Goal: Information Seeking & Learning: Learn about a topic

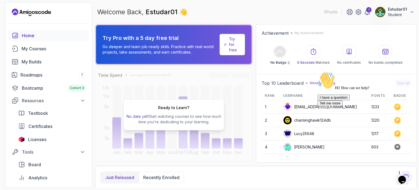
click at [270, 11] on div "Welcome Back, Estudar01 👋 0 Points 1 Estudar01 Student" at bounding box center [256, 12] width 322 height 20
click at [367, 11] on div "1" at bounding box center [368, 9] width 5 height 5
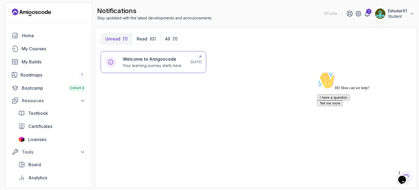
click at [136, 63] on p "Your learning journey starts here" at bounding box center [152, 65] width 59 height 5
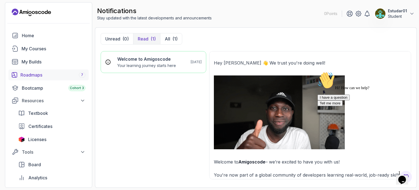
click at [39, 70] on link "Roadmaps 7" at bounding box center [48, 74] width 80 height 11
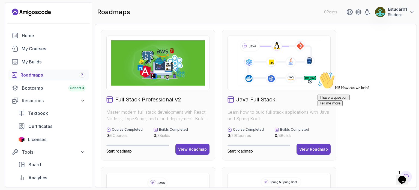
click at [39, 70] on link "Roadmaps 7" at bounding box center [48, 74] width 80 height 11
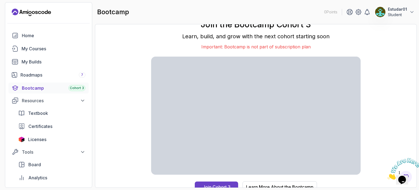
scroll to position [5, 0]
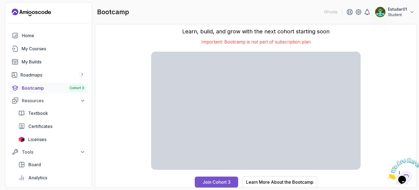
click at [212, 177] on button "Join Cohort 3" at bounding box center [216, 181] width 43 height 11
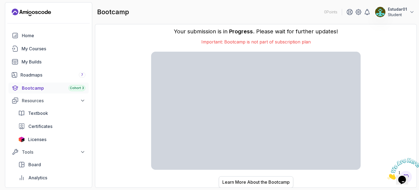
scroll to position [0, 0]
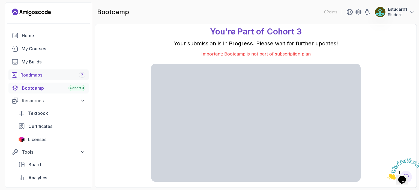
click at [49, 72] on div "Roadmaps 7" at bounding box center [52, 75] width 65 height 7
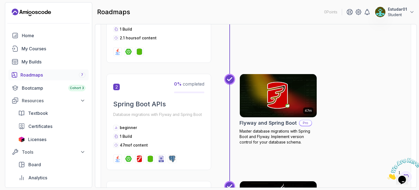
scroll to position [346, 0]
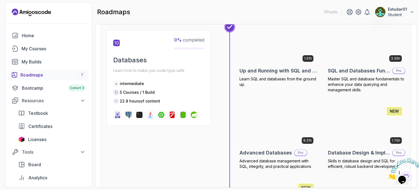
scroll to position [1202, 0]
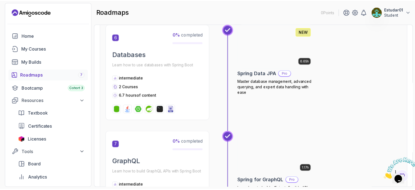
scroll to position [702, 0]
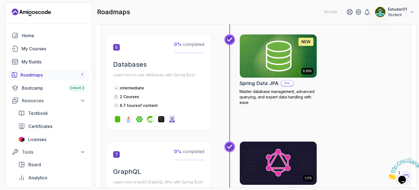
click at [281, 60] on img at bounding box center [278, 55] width 81 height 45
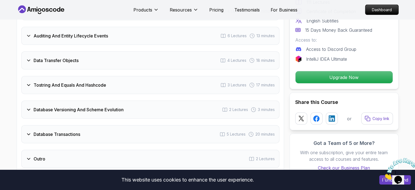
scroll to position [1098, 0]
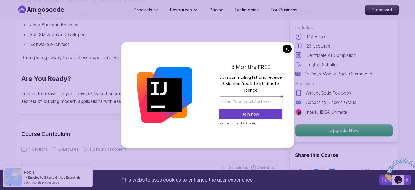
scroll to position [587, 0]
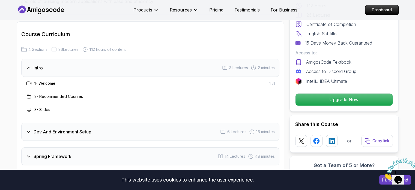
scroll to position [686, 0]
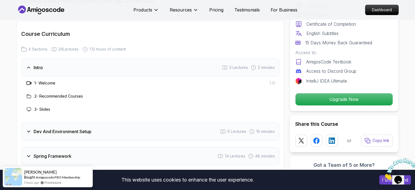
drag, startPoint x: 248, startPoint y: 93, endPoint x: 202, endPoint y: 103, distance: 47.6
click at [202, 103] on div "1 - Welcome 1:31 2 - Recommended Courses 3 - Slides" at bounding box center [150, 95] width 258 height 39
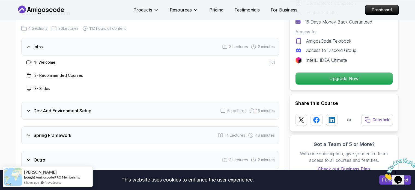
scroll to position [706, 0]
click at [23, 128] on div "Spring Framework 14 Lectures 48 minutes" at bounding box center [150, 135] width 258 height 18
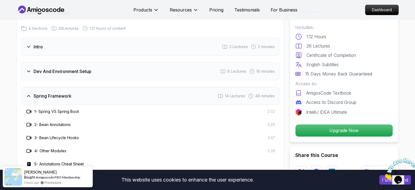
click at [27, 93] on icon at bounding box center [28, 95] width 5 height 5
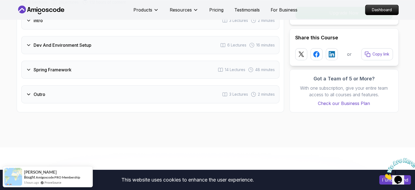
scroll to position [734, 0]
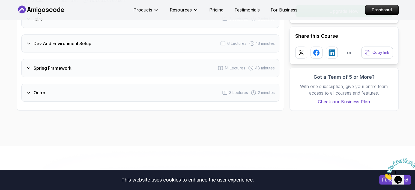
click at [28, 90] on icon at bounding box center [28, 92] width 5 height 5
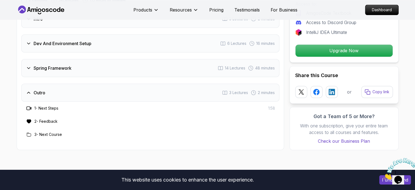
click at [28, 90] on icon at bounding box center [28, 92] width 5 height 5
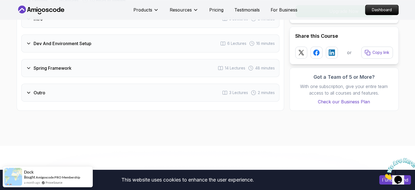
click at [30, 41] on div "Dev And Environment Setup 6 Lectures 16 minutes" at bounding box center [150, 43] width 258 height 18
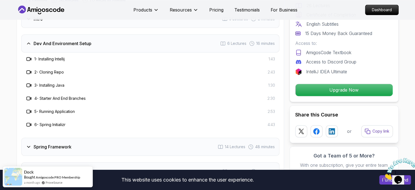
click at [30, 41] on div "Dev And Environment Setup 6 Lectures 16 minutes" at bounding box center [150, 43] width 258 height 18
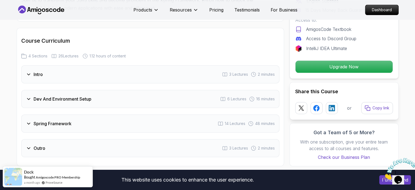
scroll to position [678, 0]
click at [28, 96] on icon at bounding box center [28, 98] width 5 height 5
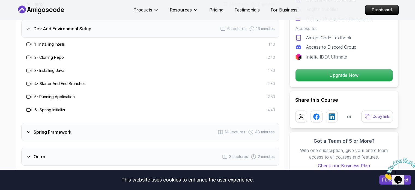
scroll to position [750, 0]
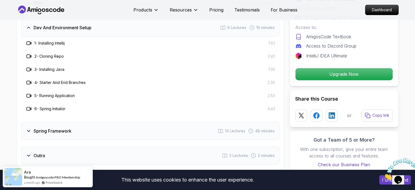
click at [29, 128] on icon at bounding box center [28, 130] width 5 height 5
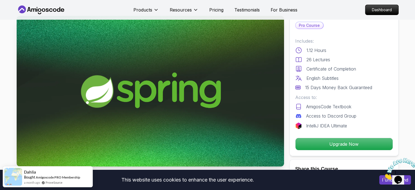
scroll to position [0, 0]
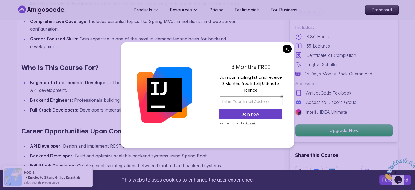
scroll to position [487, 0]
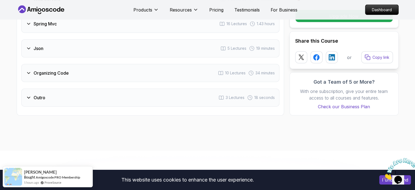
scroll to position [1083, 0]
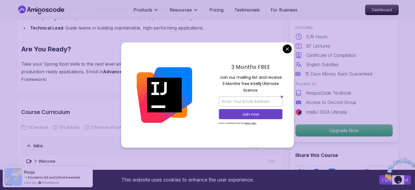
scroll to position [640, 0]
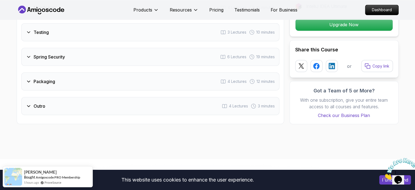
scroll to position [1008, 0]
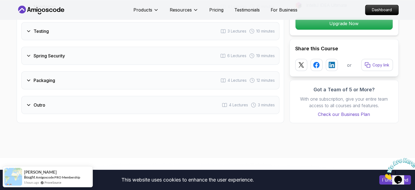
click at [237, 71] on div "Packaging 4 Lectures 12 minutes" at bounding box center [150, 80] width 258 height 18
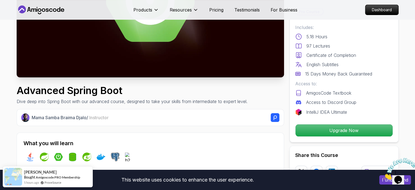
scroll to position [108, 0]
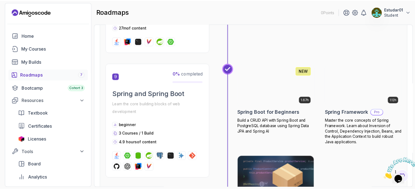
scroll to position [1047, 0]
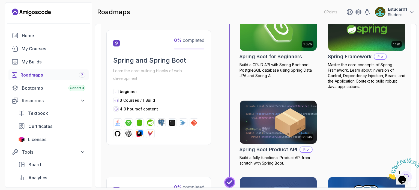
click at [295, 38] on img at bounding box center [278, 29] width 81 height 45
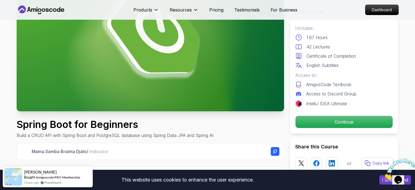
scroll to position [72, 0]
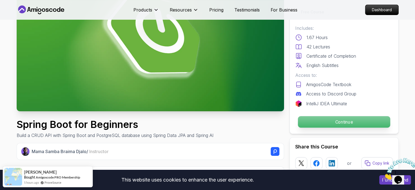
click at [345, 116] on p "Continue" at bounding box center [344, 121] width 92 height 11
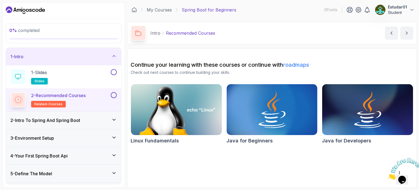
click at [115, 55] on icon at bounding box center [113, 55] width 5 height 5
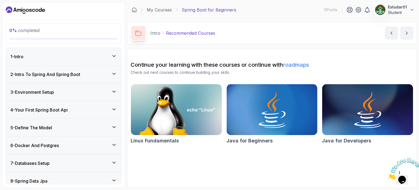
click at [116, 73] on icon at bounding box center [113, 73] width 5 height 5
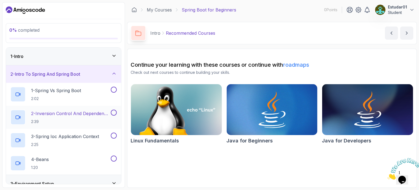
click at [118, 111] on div "2 - Inversion Control And Dependency Injection 2:39" at bounding box center [63, 117] width 115 height 23
click at [115, 111] on button at bounding box center [114, 112] width 6 height 6
click at [78, 111] on p "2 - Inversion Control And Dependency Injection" at bounding box center [70, 113] width 79 height 7
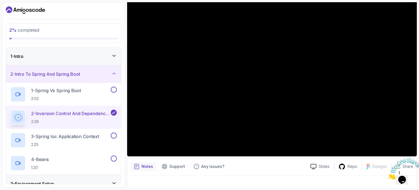
scroll to position [62, 0]
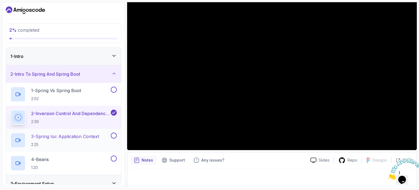
click at [107, 136] on div "3 - Spring Ioc Application Context 2:25" at bounding box center [59, 139] width 99 height 15
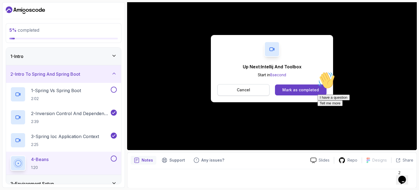
click at [240, 90] on p "Cancel" at bounding box center [243, 89] width 13 height 5
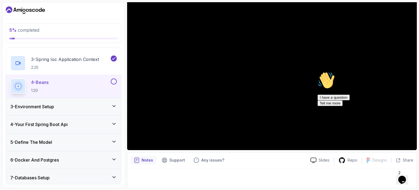
scroll to position [78, 0]
click at [116, 104] on icon at bounding box center [113, 105] width 5 height 5
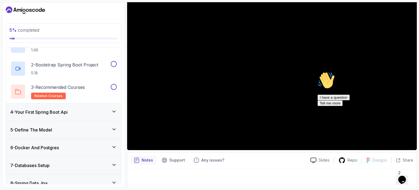
scroll to position [67, 0]
click at [91, 112] on div "4 - Your First Spring Boot Api" at bounding box center [63, 111] width 106 height 7
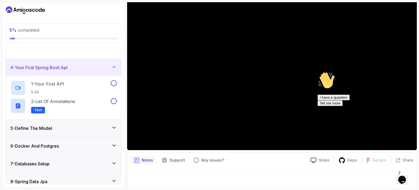
scroll to position [56, 0]
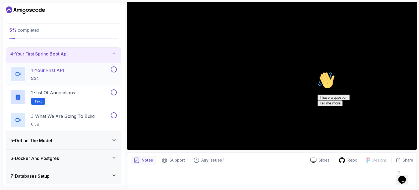
click at [115, 72] on button "1 - Your First API 5:34" at bounding box center [63, 73] width 106 height 15
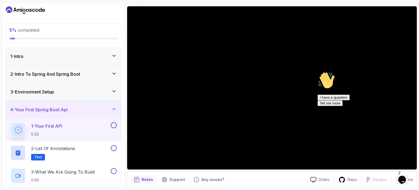
click at [318, 72] on icon "Chat attention grabber" at bounding box center [318, 72] width 0 height 0
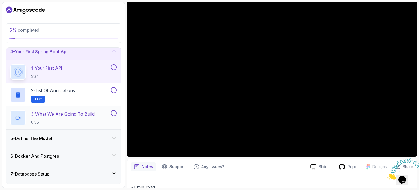
scroll to position [60, 0]
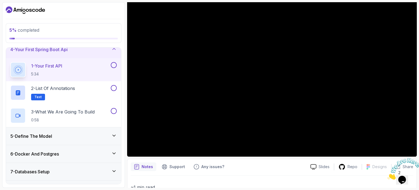
click at [114, 137] on icon at bounding box center [113, 135] width 5 height 5
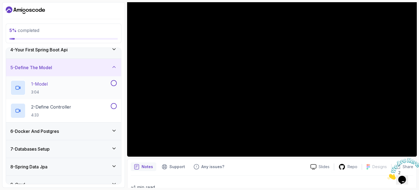
click at [114, 83] on button at bounding box center [114, 83] width 6 height 6
click at [71, 86] on div "1 - Model 3:04" at bounding box center [59, 87] width 99 height 15
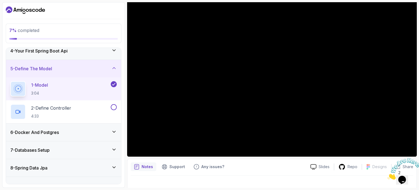
scroll to position [59, 0]
click at [113, 104] on button at bounding box center [114, 107] width 6 height 6
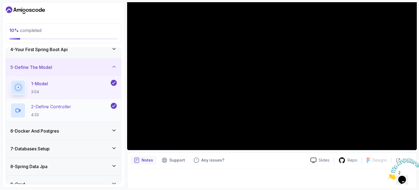
scroll to position [60, 0]
click at [112, 68] on icon at bounding box center [113, 66] width 5 height 5
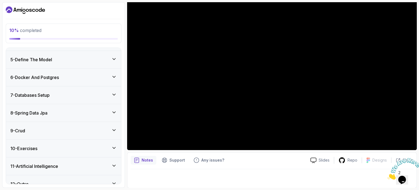
scroll to position [75, 0]
